Goal: Find specific page/section: Find specific page/section

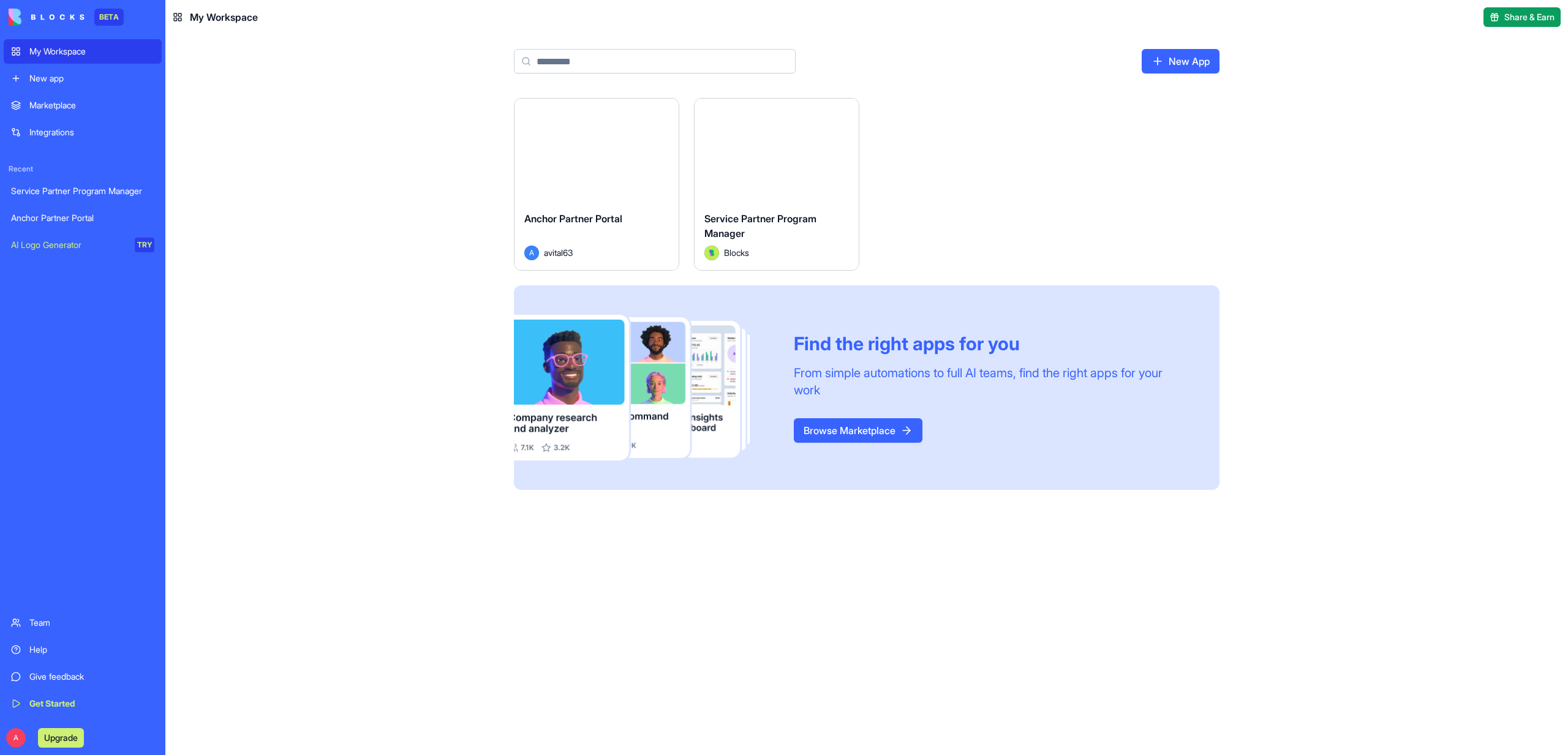
click at [631, 158] on button "Launch" at bounding box center [596, 150] width 92 height 25
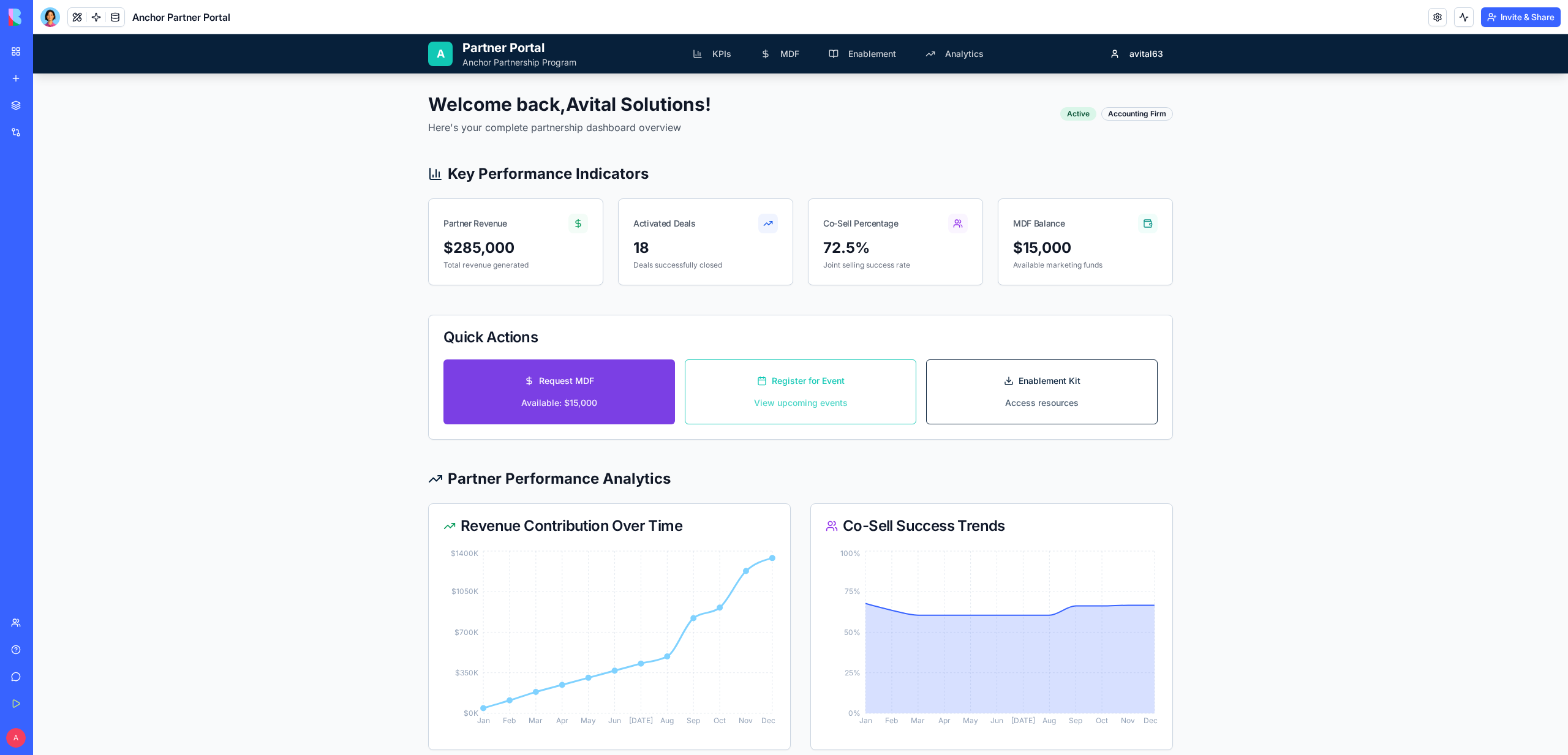
click at [718, 69] on div "A Partner Portal Anchor Partnership Program KPIs MDF Enablement Analytics avita…" at bounding box center [801, 53] width 745 height 39
click at [718, 50] on span "KPIs" at bounding box center [722, 53] width 19 height 12
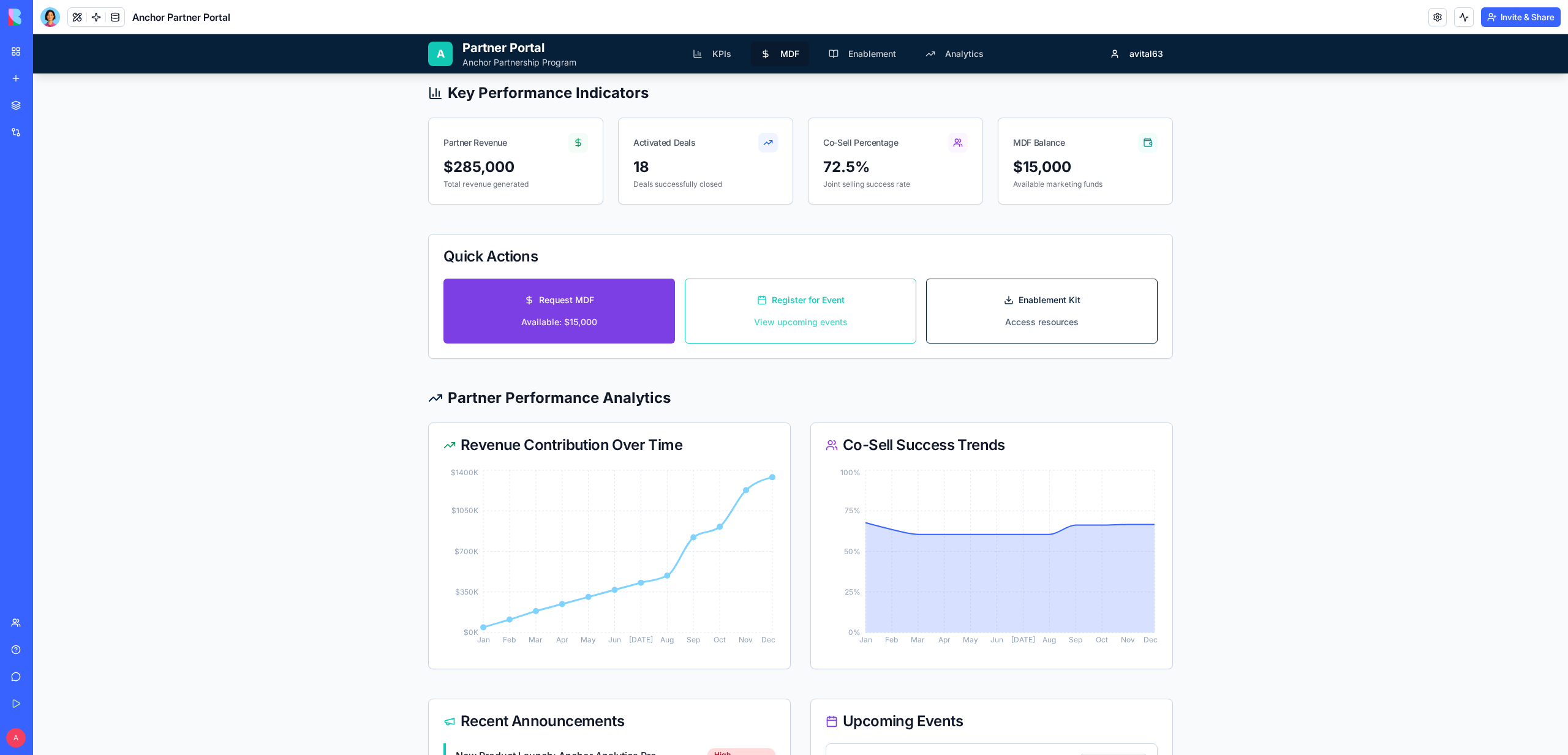
click at [783, 57] on span "MDF" at bounding box center [790, 53] width 19 height 12
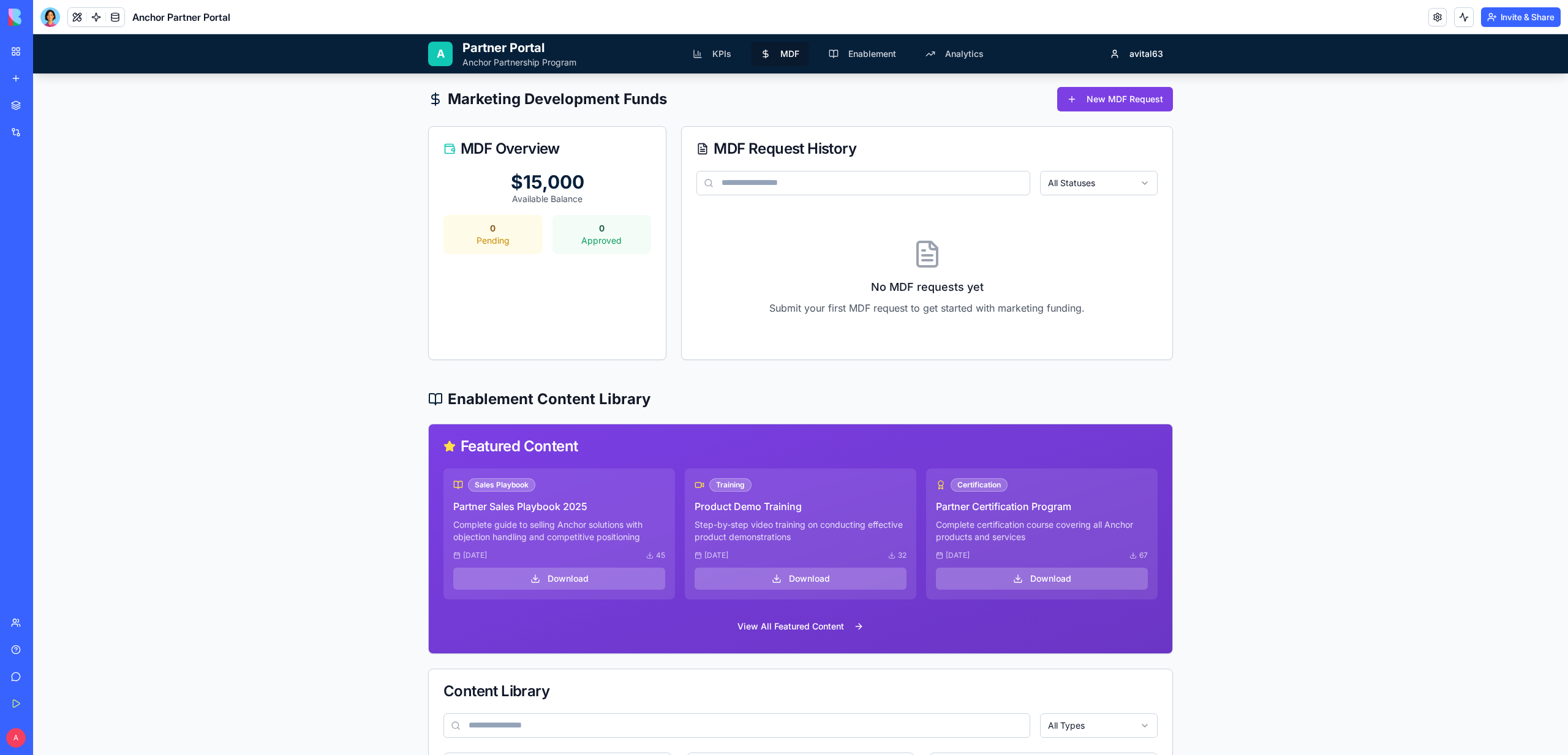
scroll to position [1234, 0]
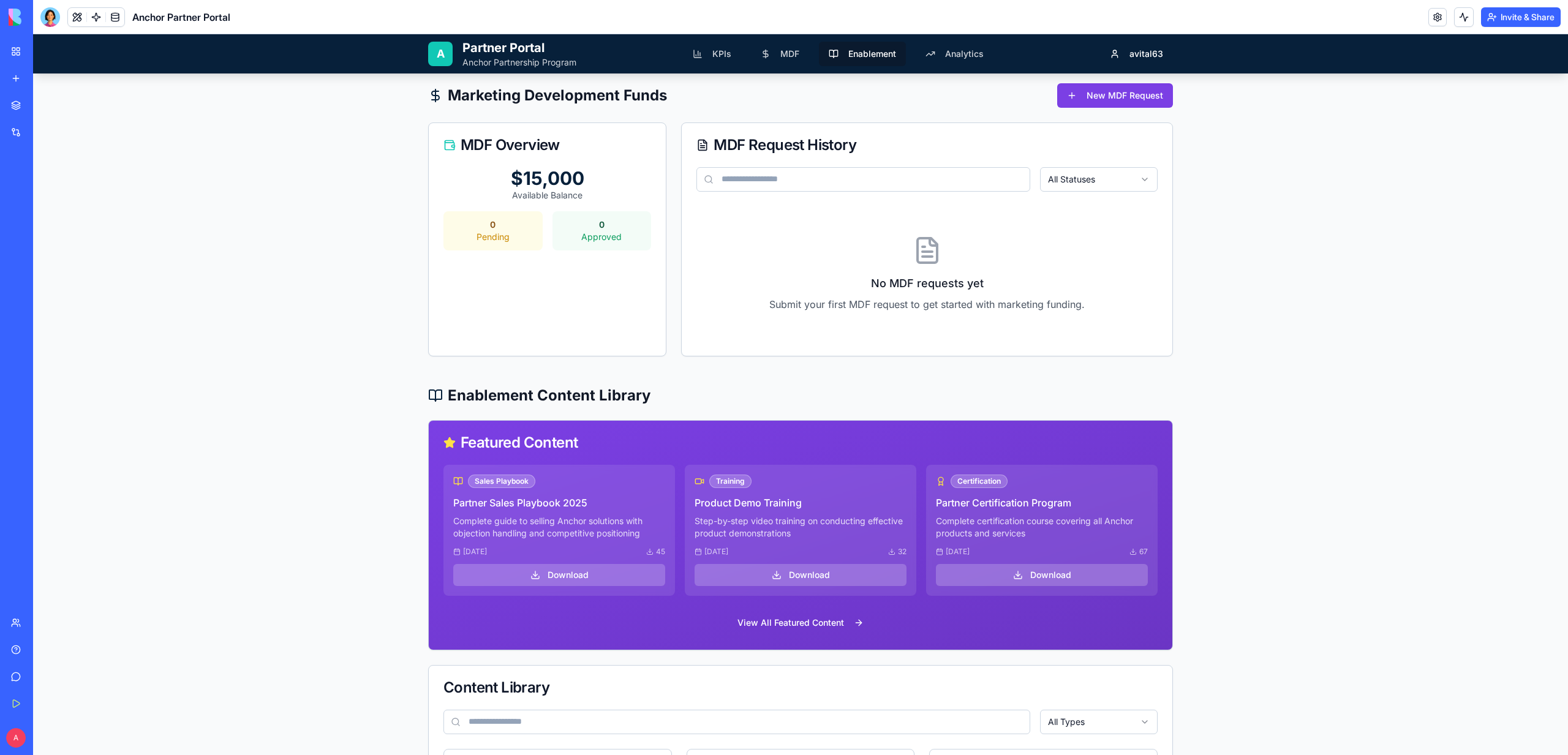
click at [881, 57] on span "Enablement" at bounding box center [872, 53] width 47 height 12
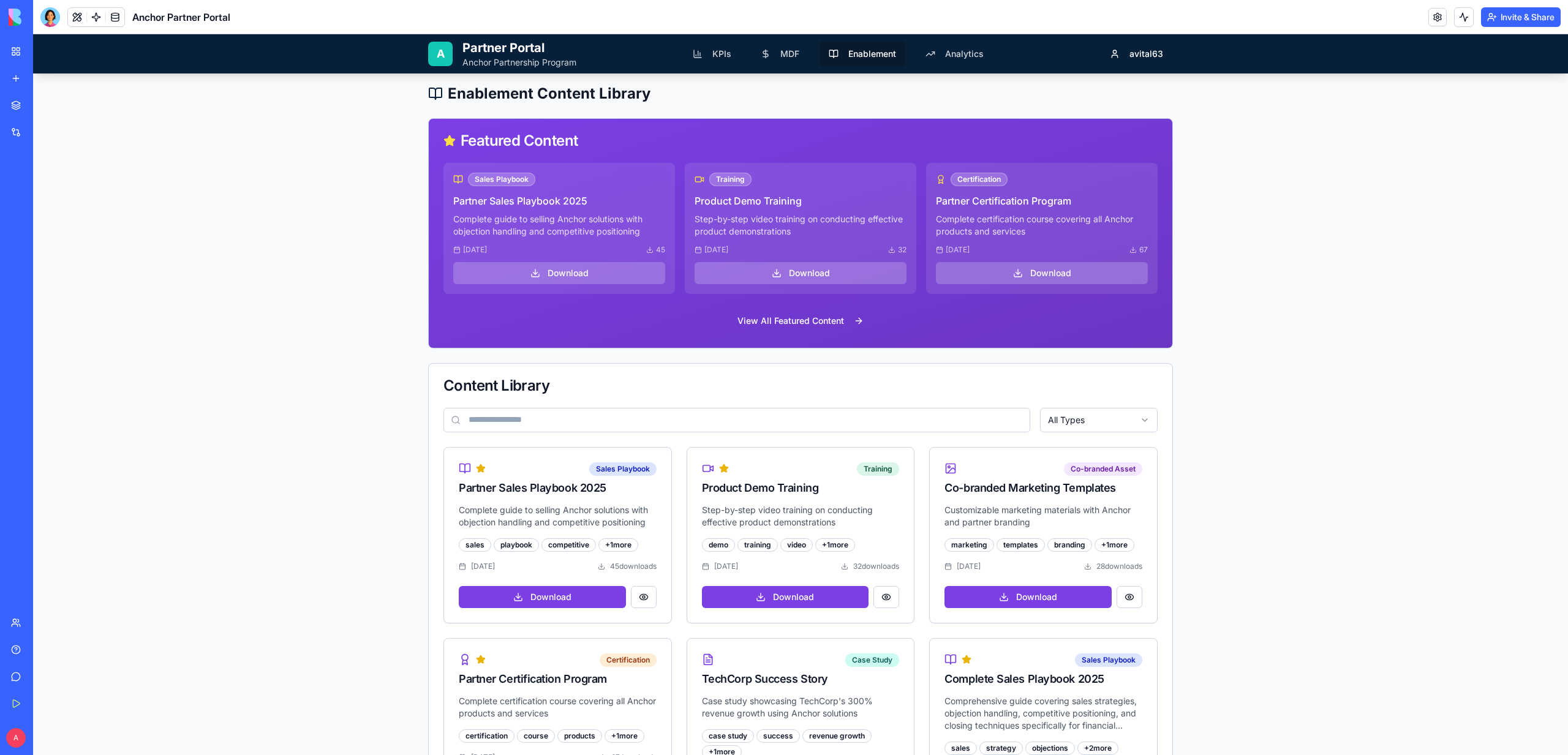
scroll to position [1537, 0]
click at [787, 317] on button "View All Featured Content" at bounding box center [801, 320] width 146 height 25
click at [787, 320] on button "View All Featured Content" at bounding box center [801, 320] width 146 height 25
click at [960, 47] on span "Analytics" at bounding box center [964, 53] width 39 height 12
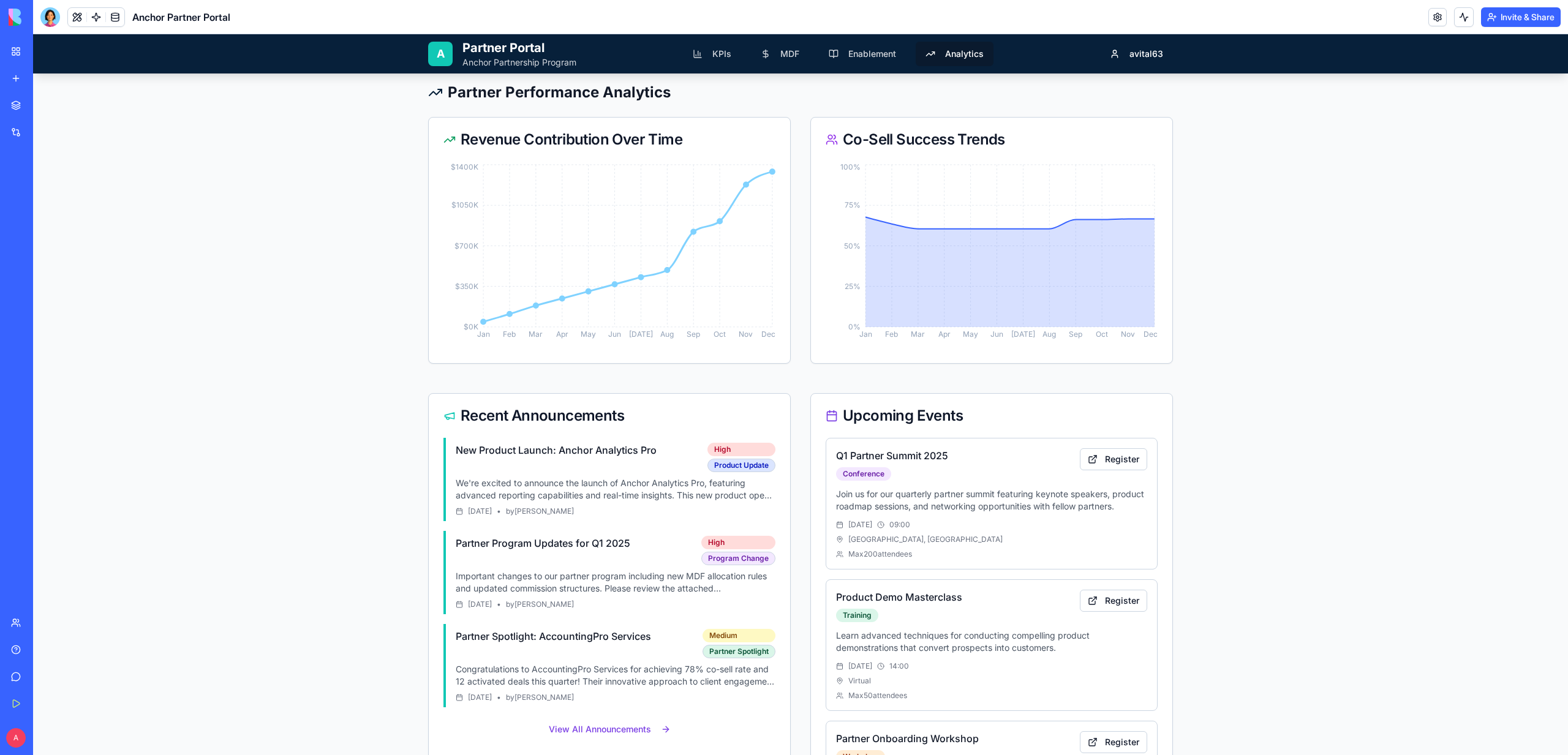
scroll to position [386, 0]
click at [446, 59] on div "A" at bounding box center [440, 53] width 25 height 25
click at [80, 14] on button at bounding box center [77, 17] width 18 height 18
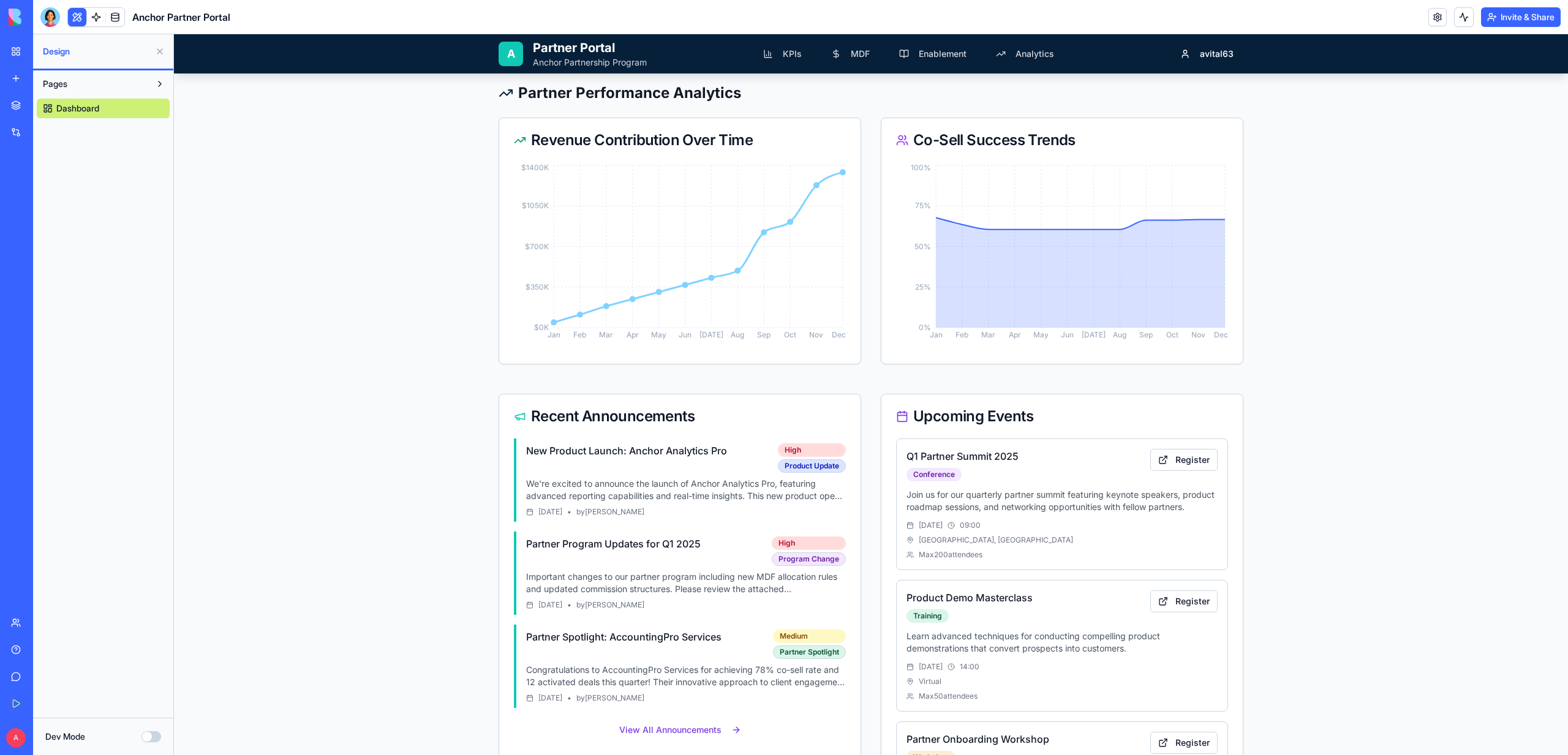
click at [80, 15] on button at bounding box center [77, 17] width 18 height 18
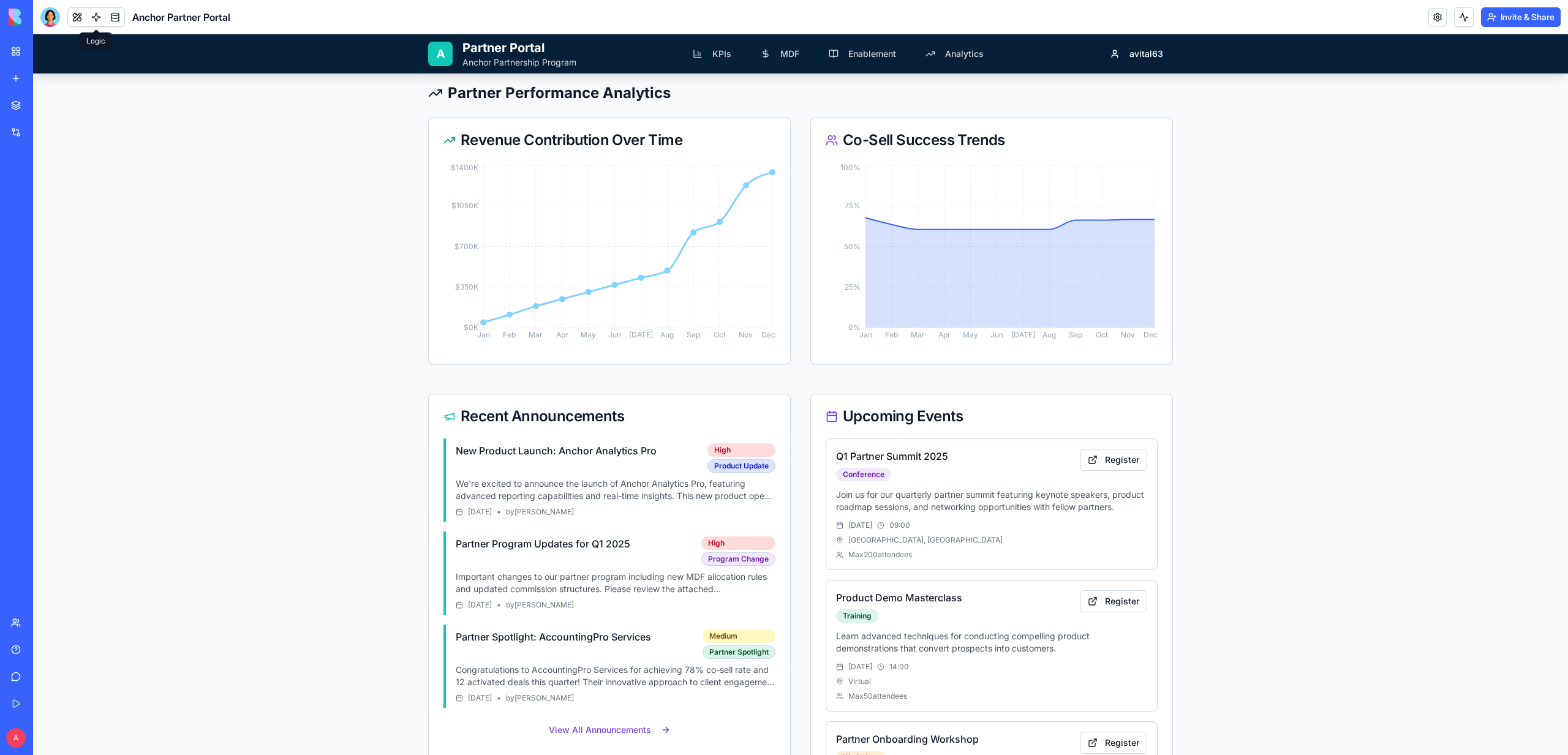
click at [98, 15] on link at bounding box center [96, 17] width 18 height 18
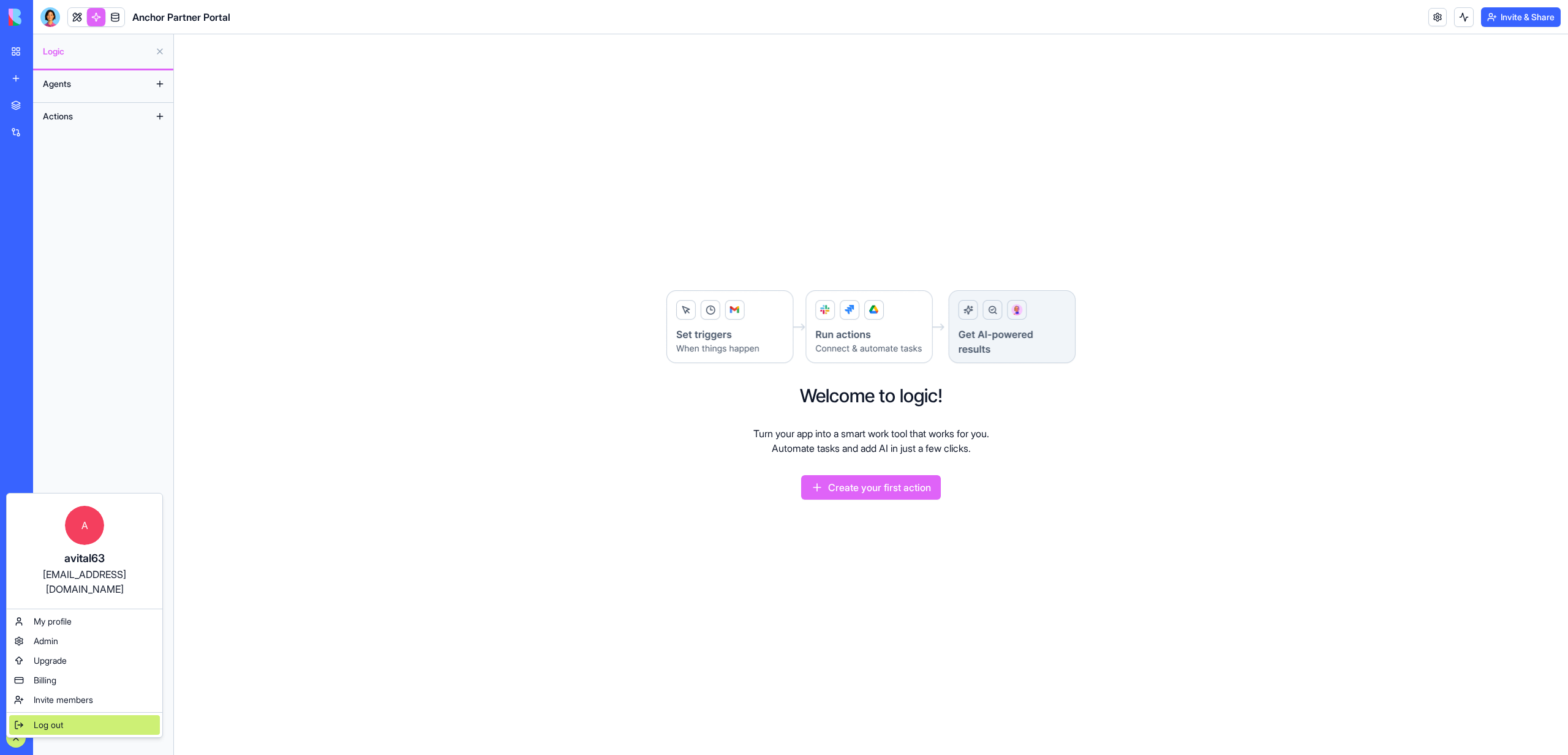
click at [29, 715] on div "Log out" at bounding box center [84, 724] width 150 height 19
